Goal: Register for event/course: Sign up to attend an event or enroll in a course

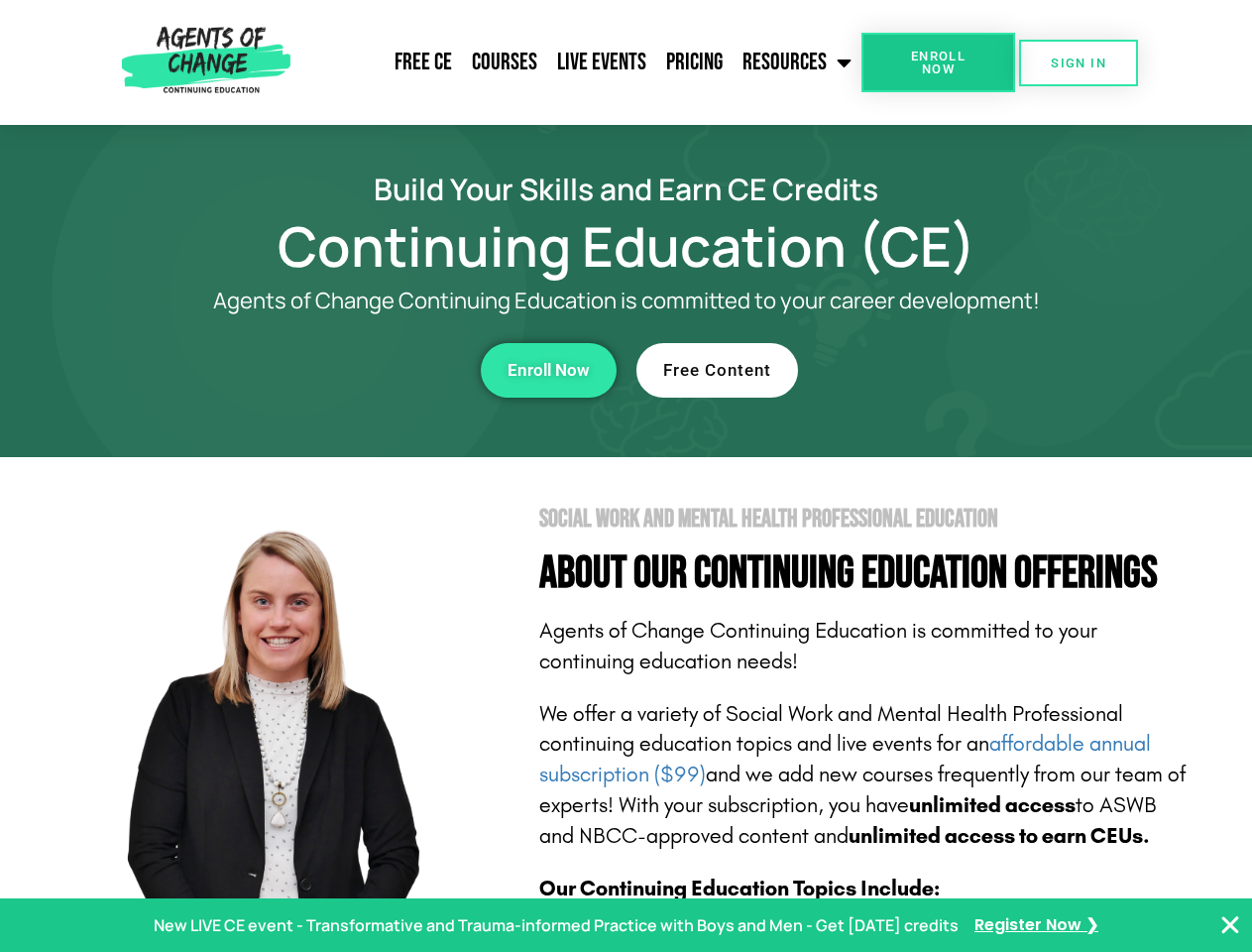
click at [626, 476] on section "Social Work and Mental Health Professional Education About Our Continuing Educa…" at bounding box center [626, 873] width 1252 height 833
click at [798, 63] on link "Resources" at bounding box center [797, 63] width 128 height 50
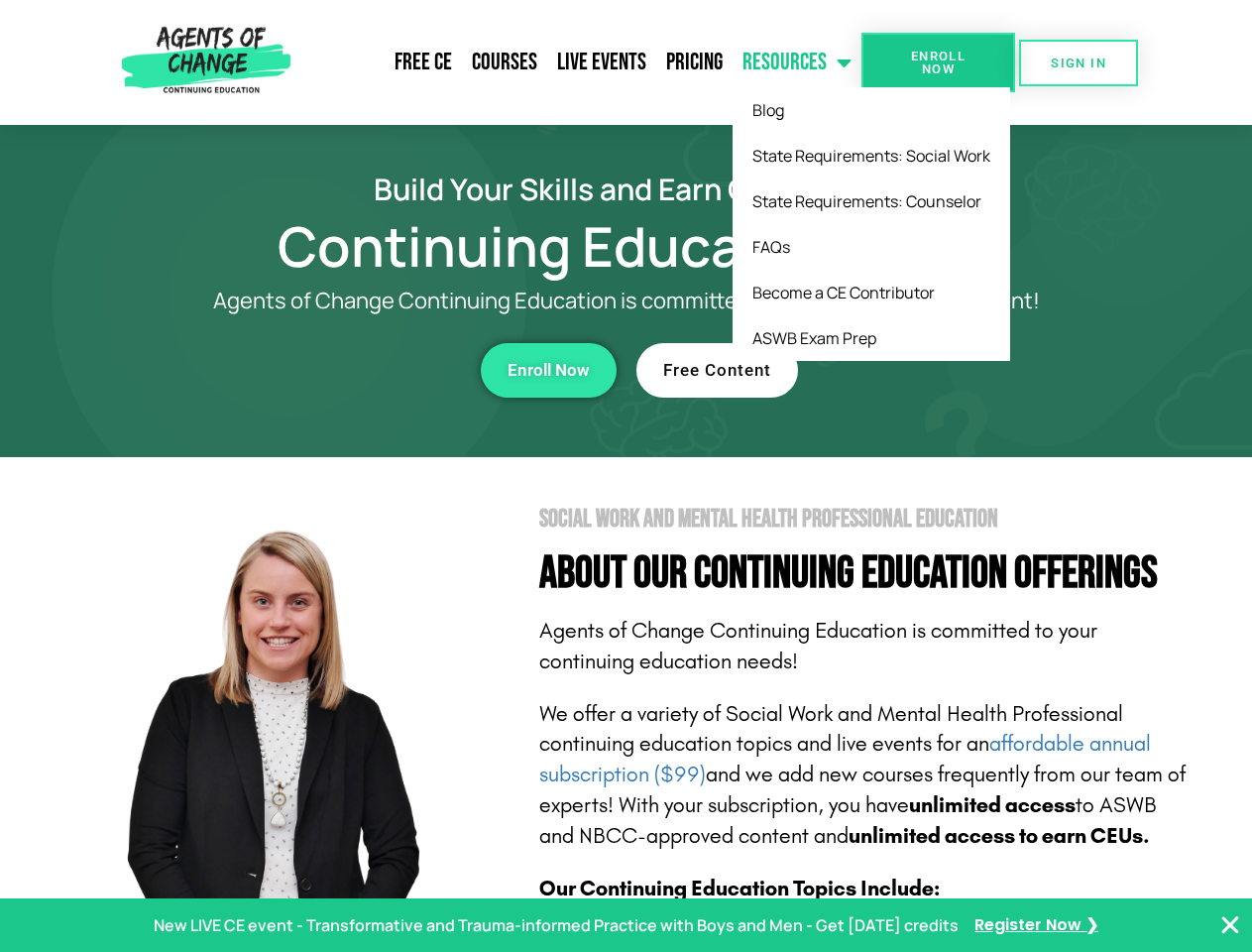
click at [938, 63] on span "Enroll Now" at bounding box center [938, 63] width 91 height 26
click at [1079, 63] on span "SIGN IN" at bounding box center [1079, 63] width 56 height 13
click at [344, 369] on div "Enroll Now" at bounding box center [345, 369] width 546 height 55
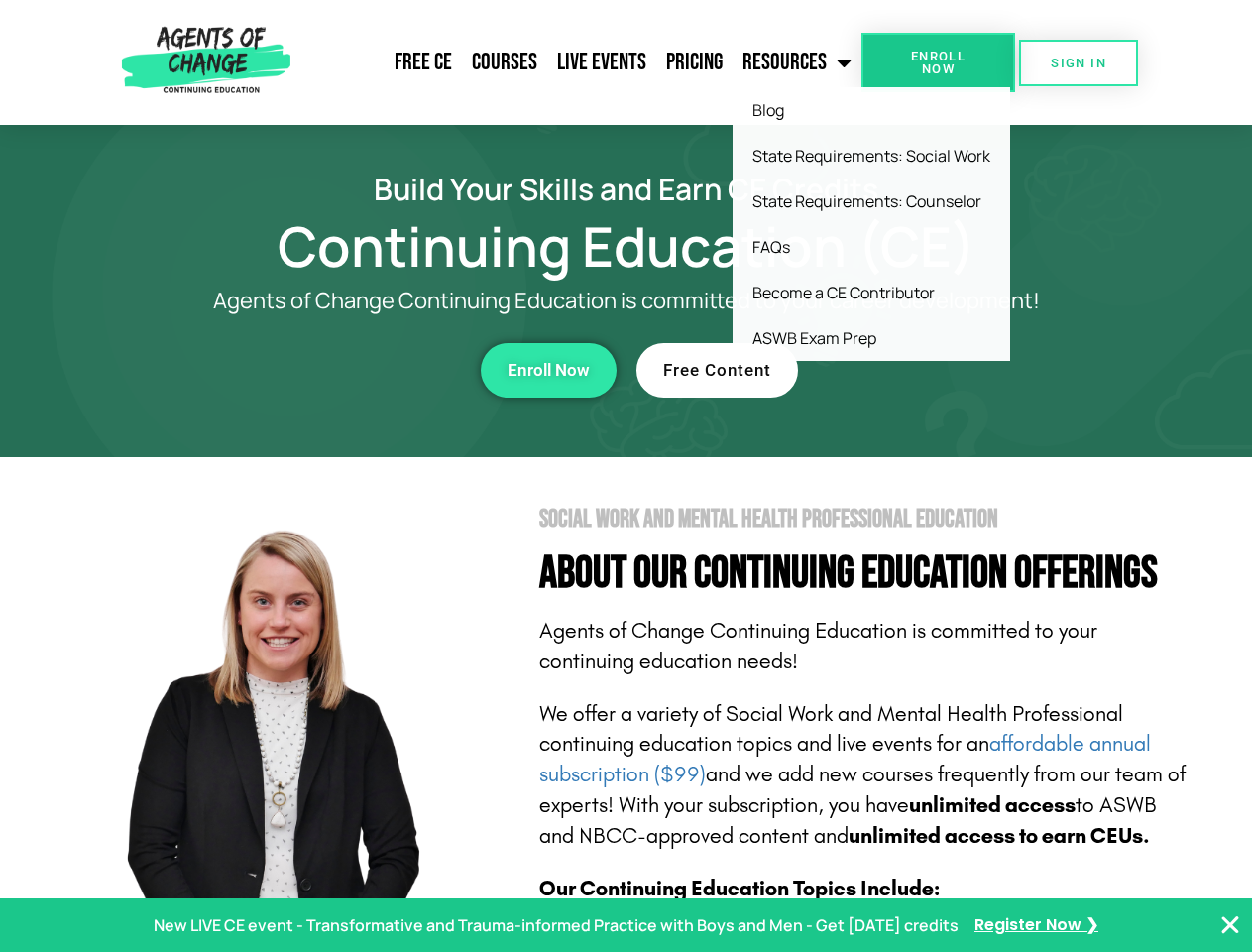
click at [344, 369] on div "Enroll Now" at bounding box center [345, 369] width 546 height 55
click at [549, 369] on span "Enroll Now" at bounding box center [549, 369] width 83 height 17
